Goal: Transaction & Acquisition: Purchase product/service

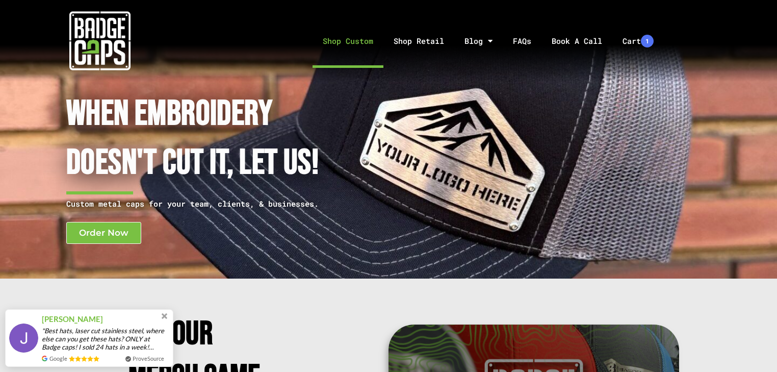
click at [341, 31] on link "Shop Custom" at bounding box center [348, 41] width 71 height 54
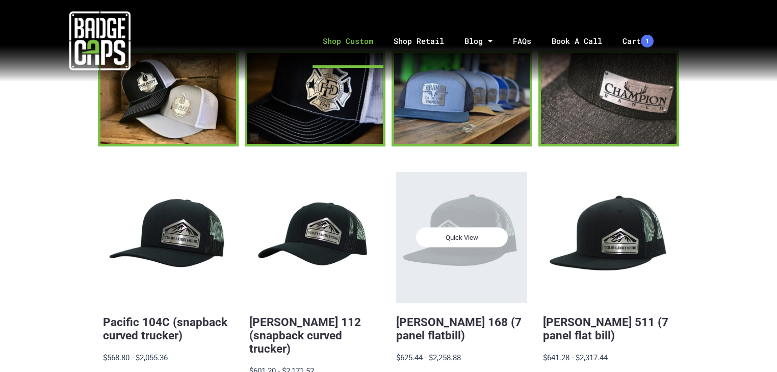
scroll to position [204, 0]
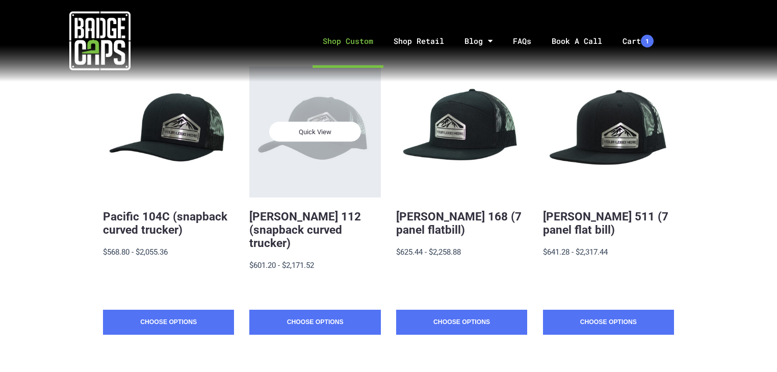
click at [325, 133] on span "Quick View" at bounding box center [315, 132] width 92 height 20
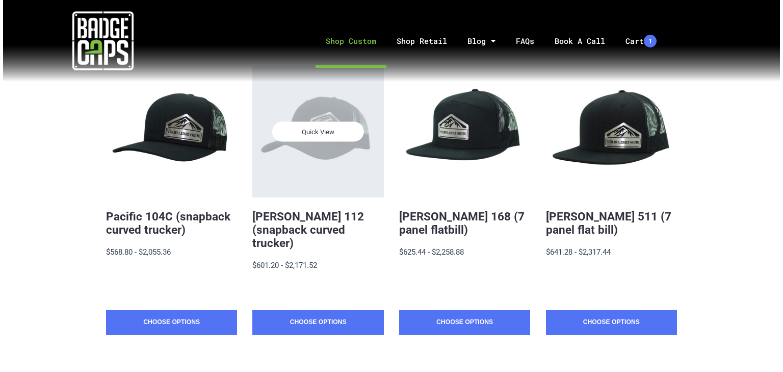
scroll to position [0, 0]
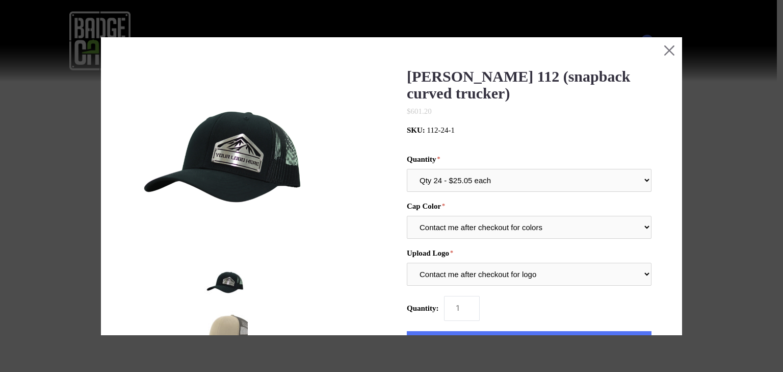
click at [522, 194] on div "Quantity Qty 24 - $25.05 each Qty 48 - $24.24 each Qty 96 - $22.62 each Cap Col…" at bounding box center [529, 220] width 245 height 131
click at [502, 177] on select "Qty 24 - $25.05 each Qty 48 - $24.24 each Qty 96 - $22.62 each" at bounding box center [529, 180] width 245 height 23
click at [666, 50] on button "Close this dialog window" at bounding box center [669, 49] width 25 height 25
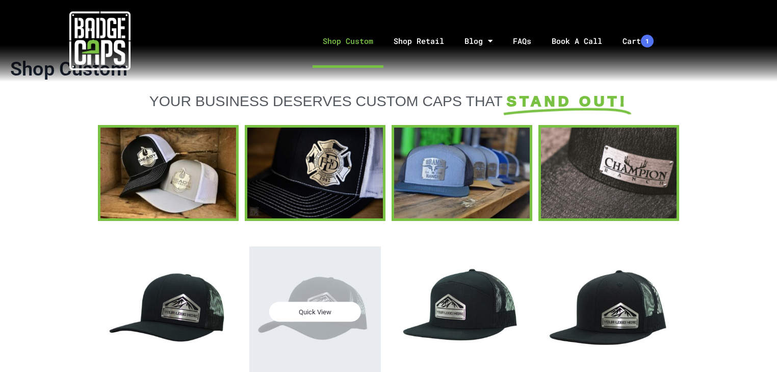
scroll to position [30, 0]
